Goal: Task Accomplishment & Management: Manage account settings

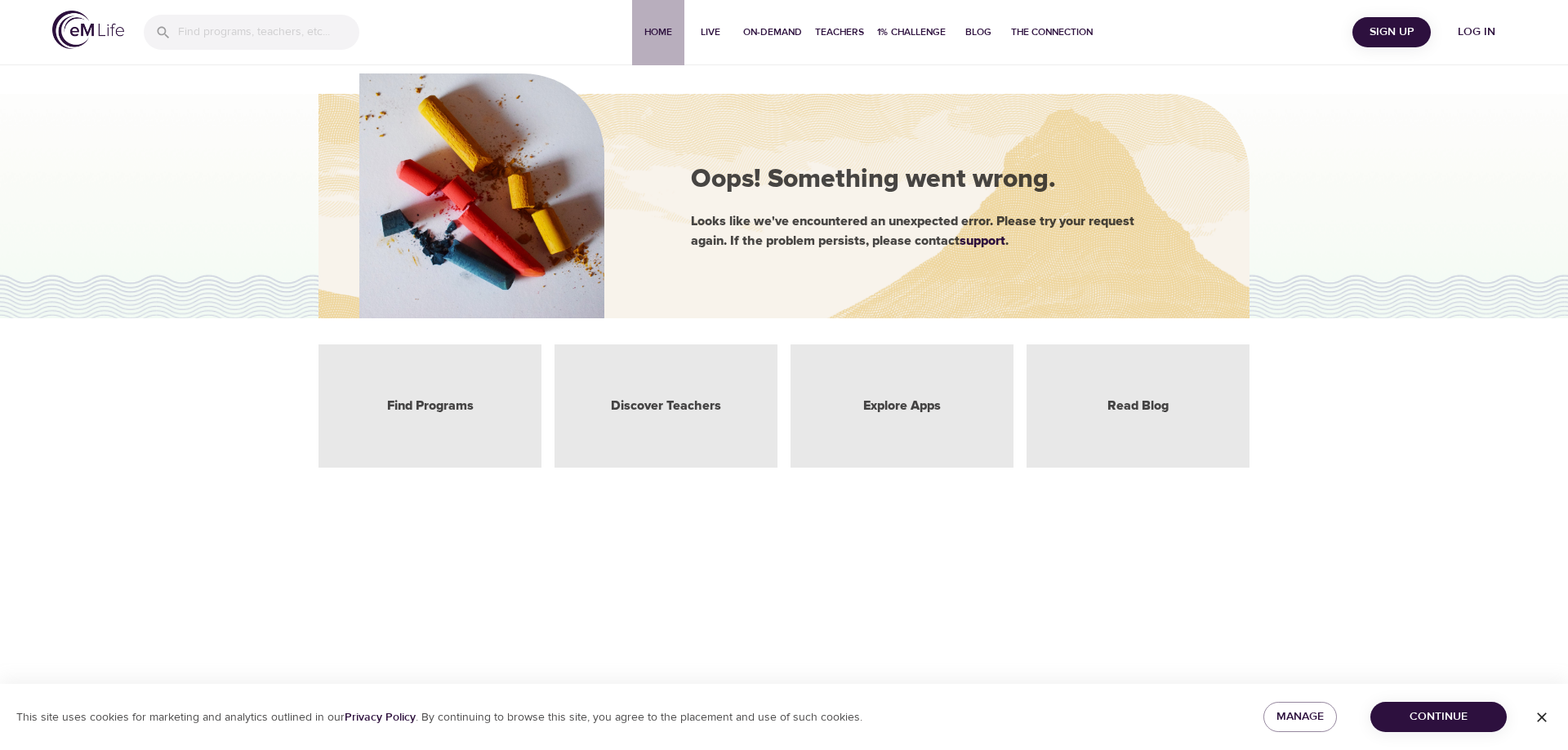
click at [663, 34] on span "Home" at bounding box center [658, 32] width 39 height 17
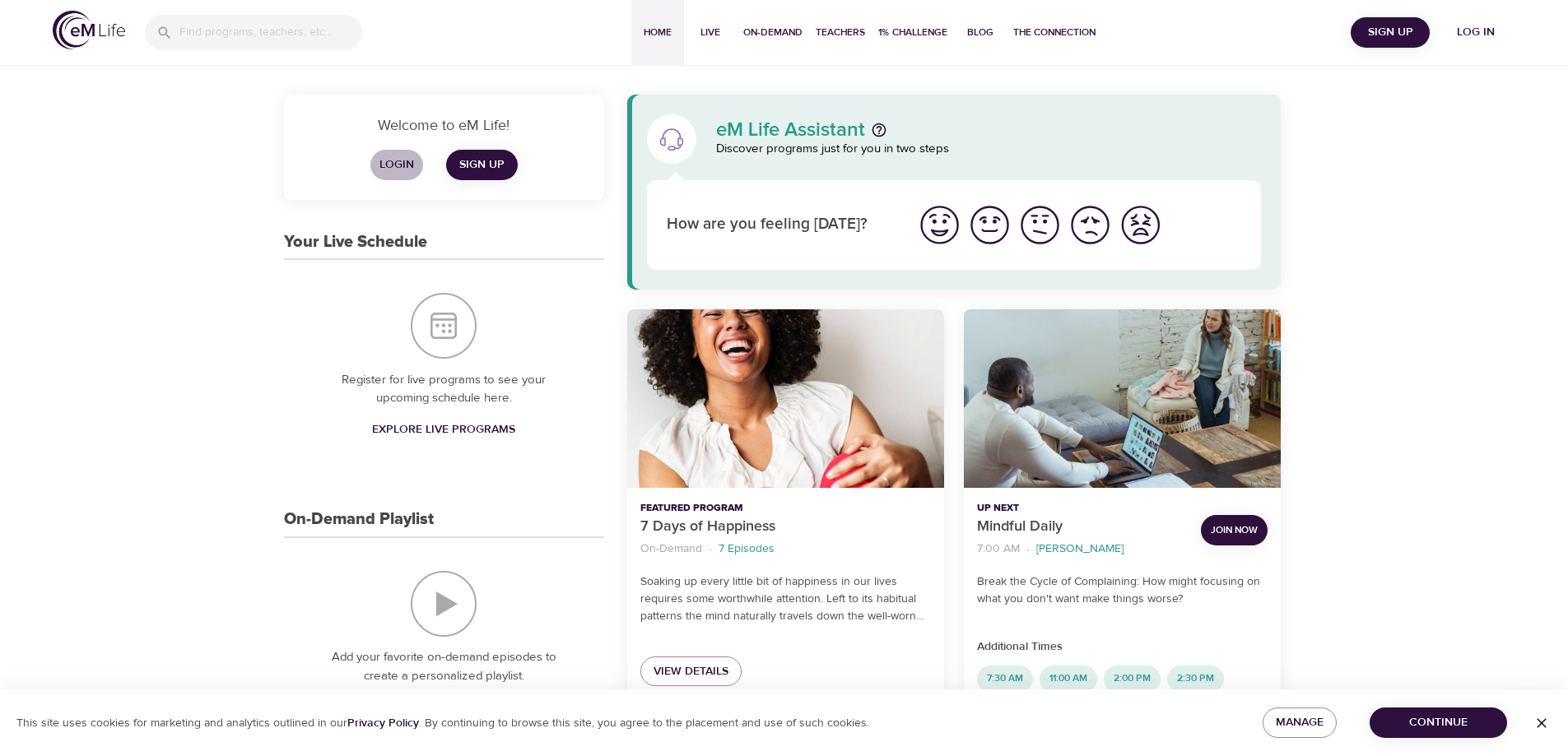
click at [395, 161] on span "Login" at bounding box center [397, 165] width 40 height 21
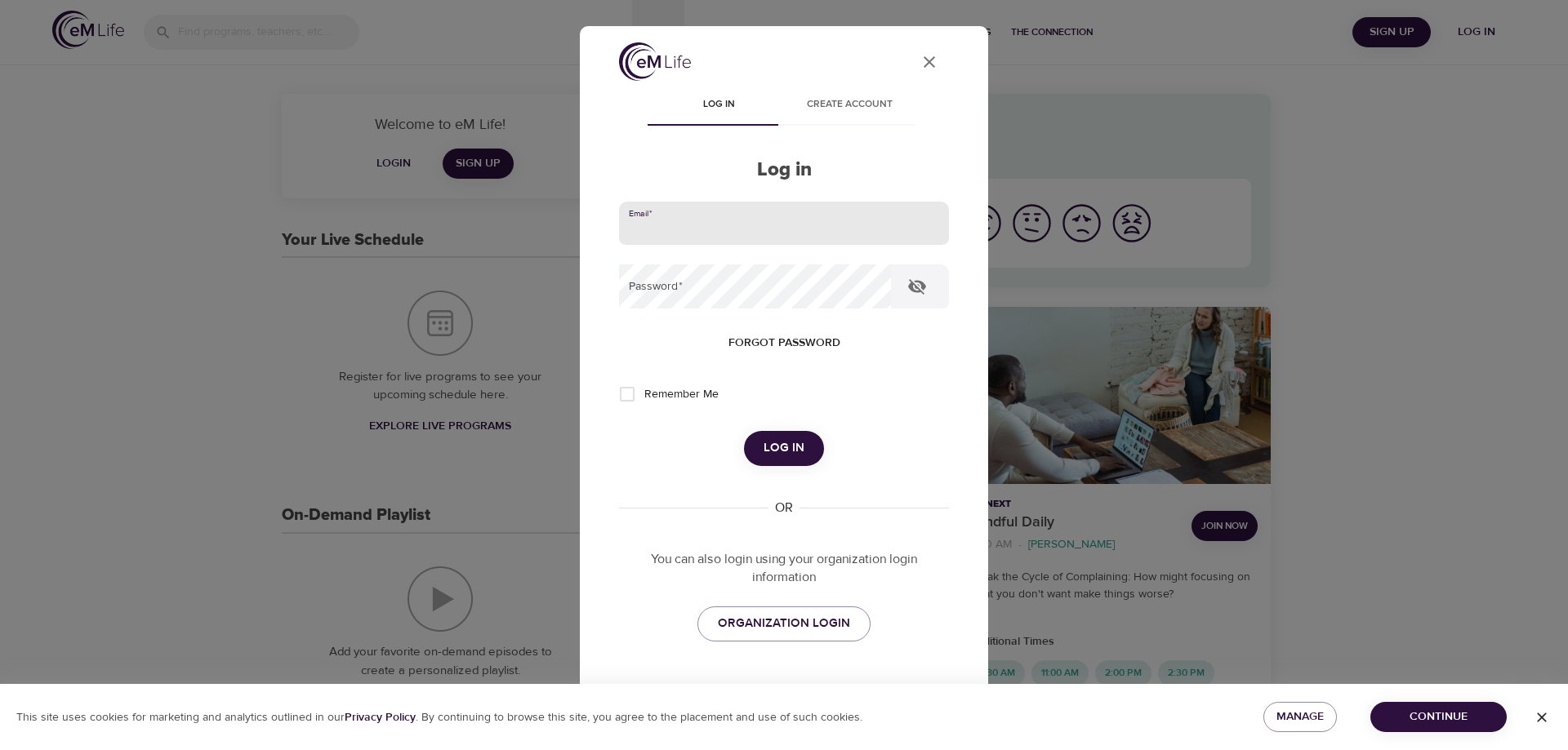
click at [670, 237] on input "email" at bounding box center [783, 223] width 329 height 44
type input "[EMAIL_ADDRESS][DOMAIN_NAME]"
click at [744, 431] on button "Log in" at bounding box center [784, 448] width 80 height 35
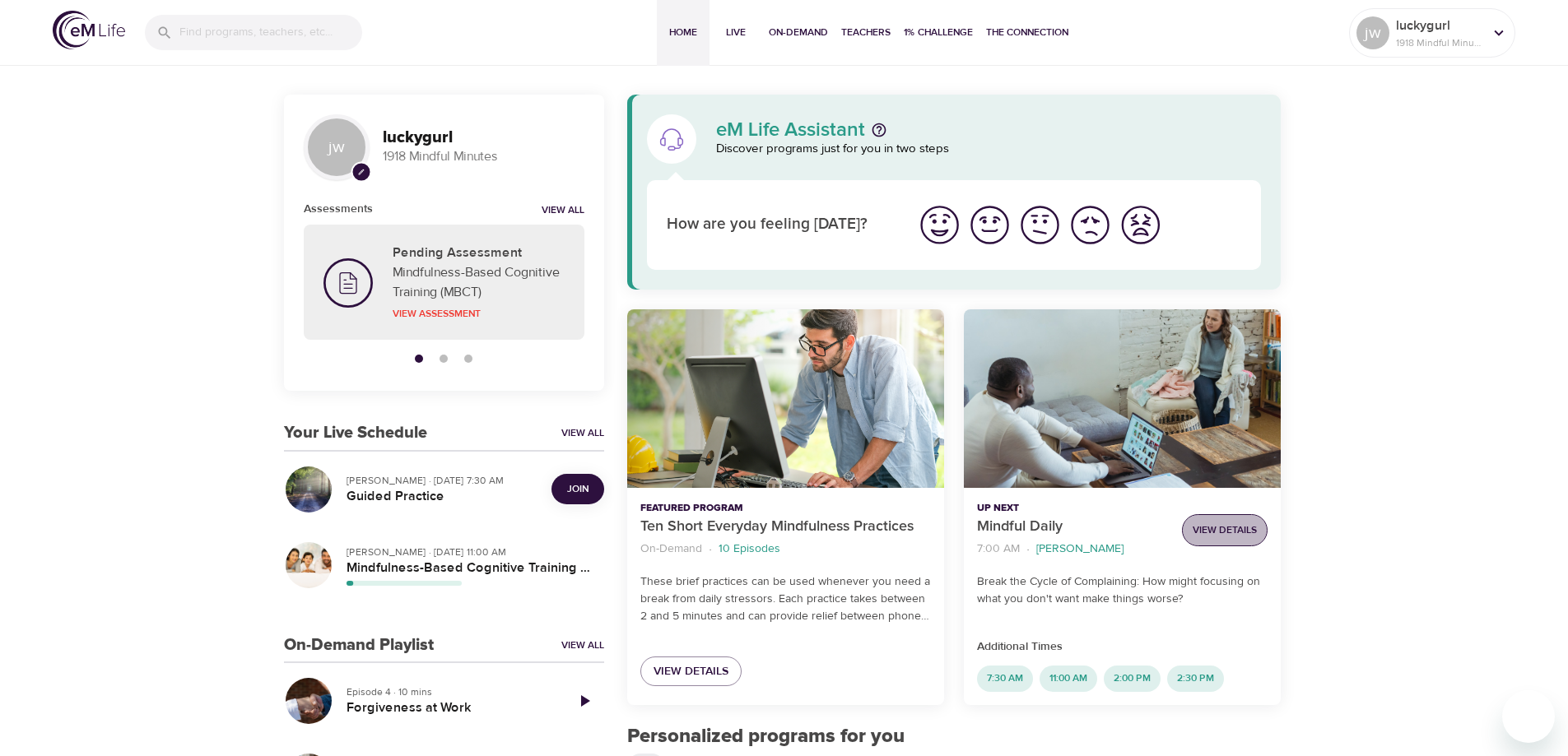
click at [1227, 528] on span "View Details" at bounding box center [1225, 530] width 64 height 17
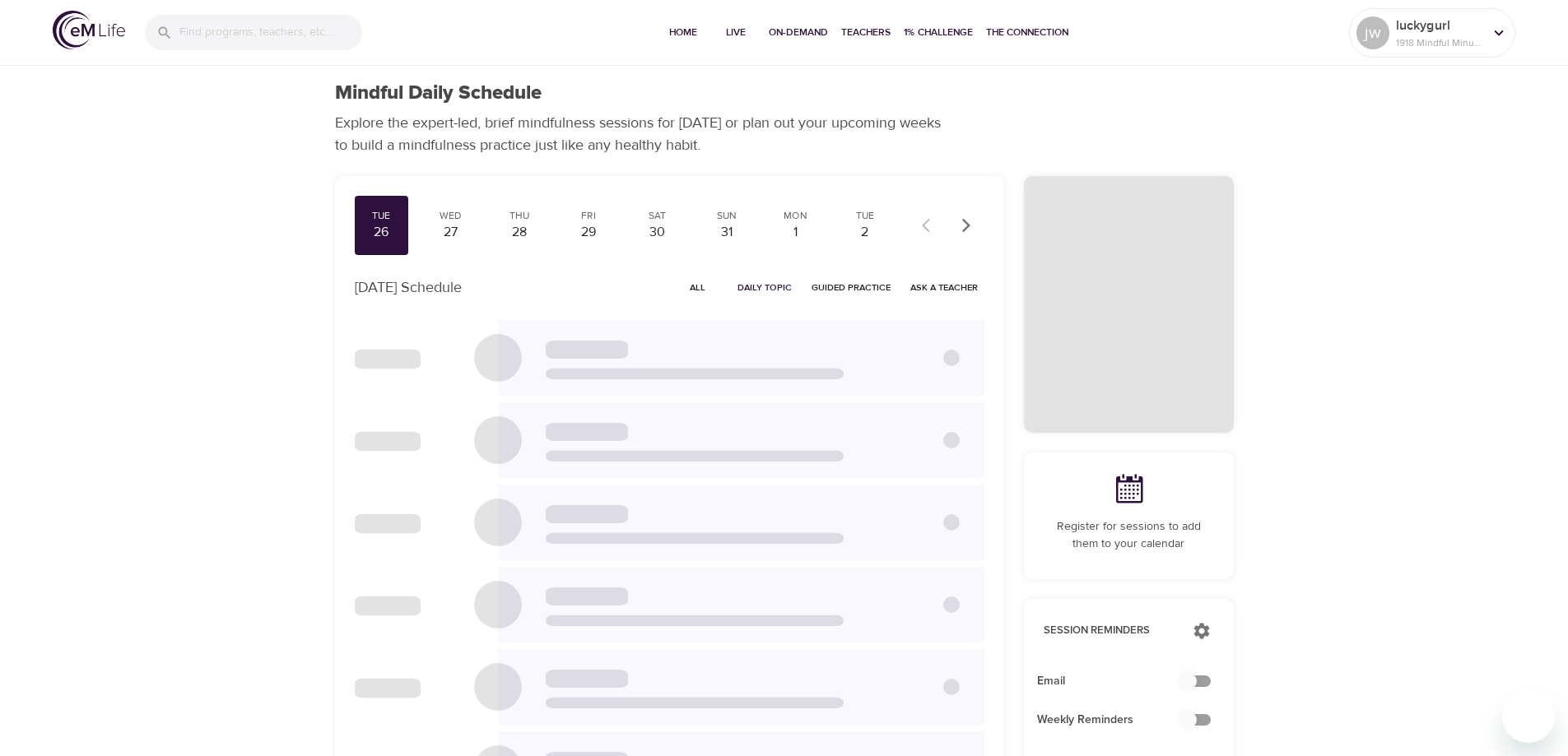
checkbox input "true"
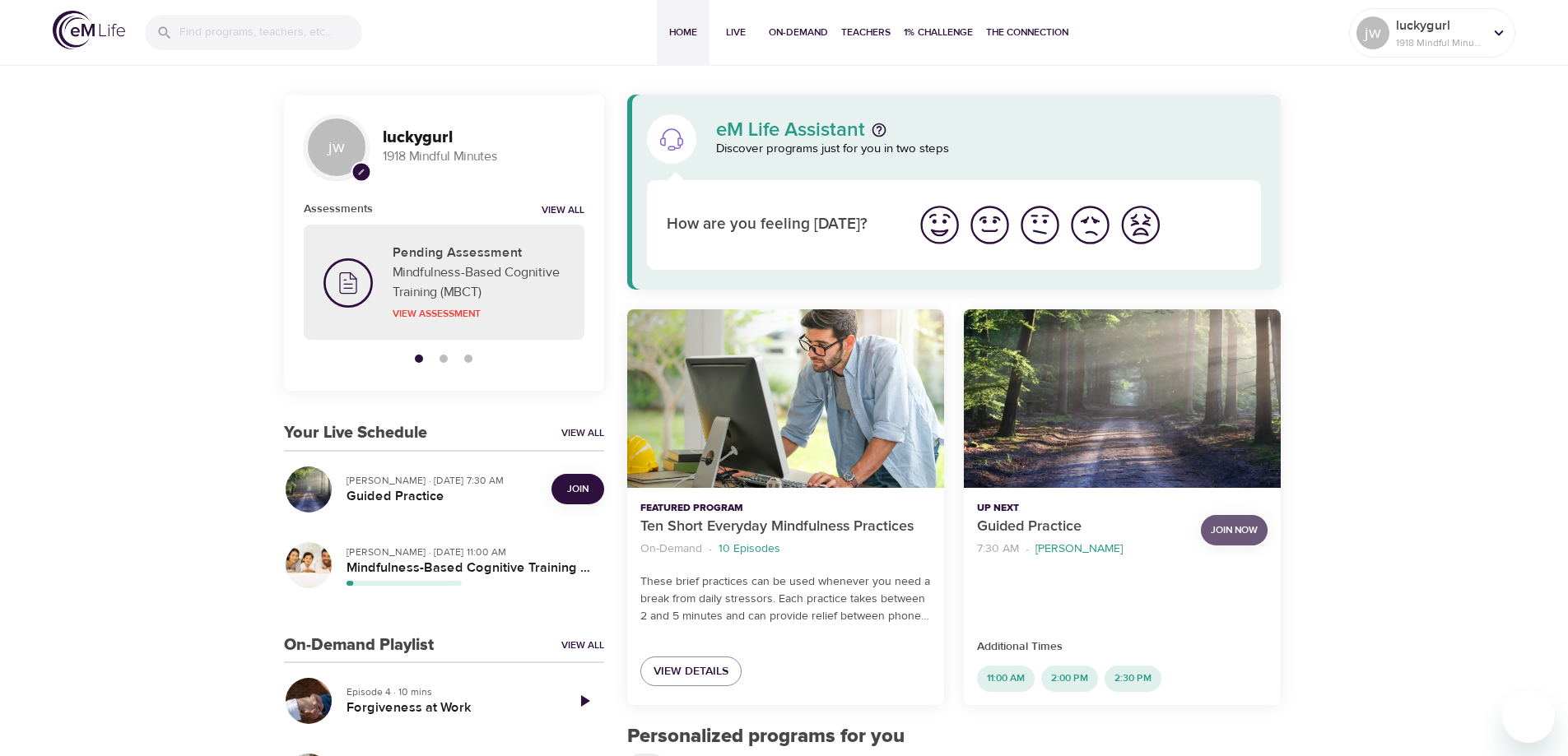
click at [1231, 527] on span "Join Now" at bounding box center [1234, 530] width 47 height 17
